Goal: Navigation & Orientation: Find specific page/section

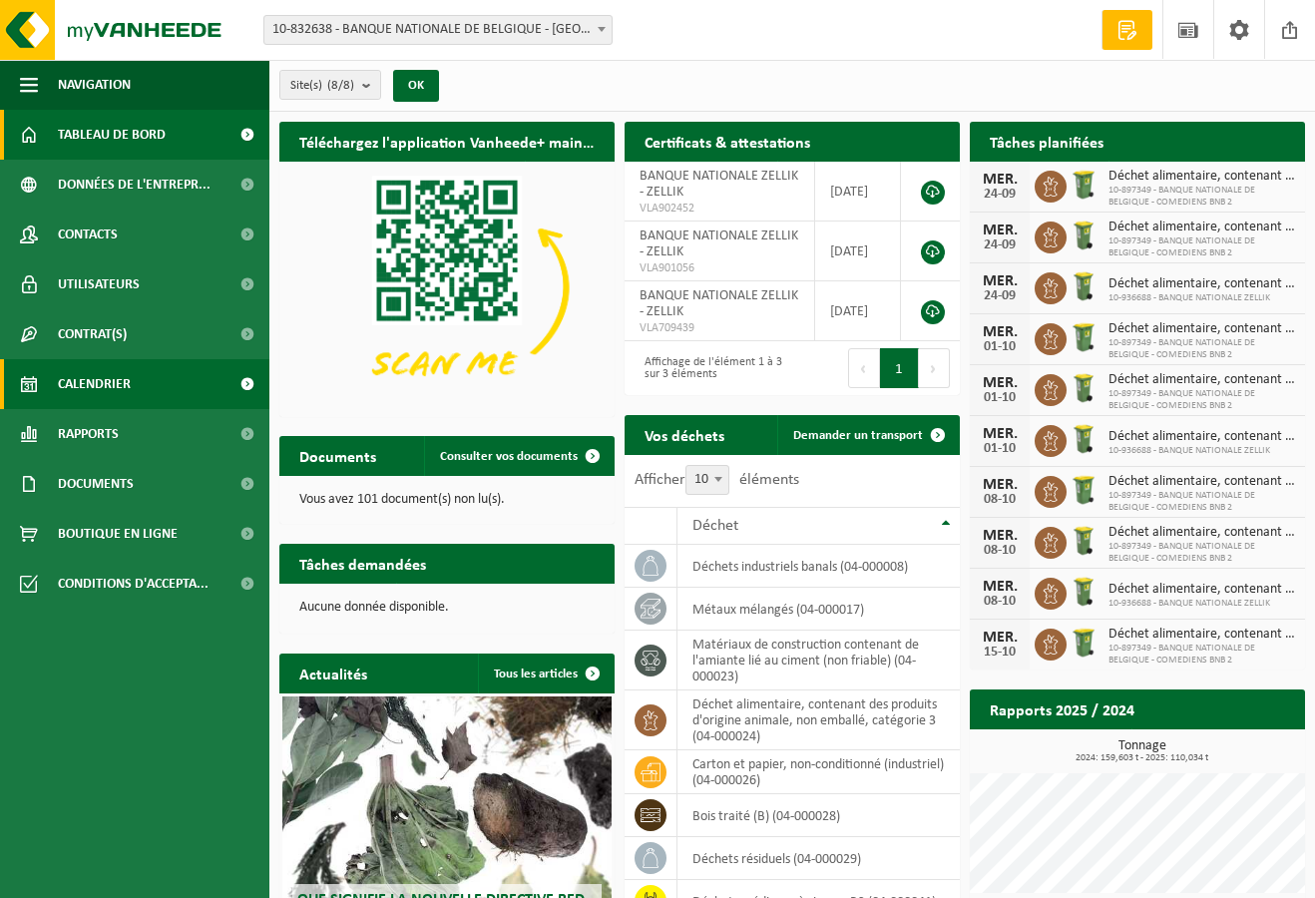
click at [94, 379] on span "Calendrier" at bounding box center [94, 384] width 73 height 50
